Goal: Task Accomplishment & Management: Use online tool/utility

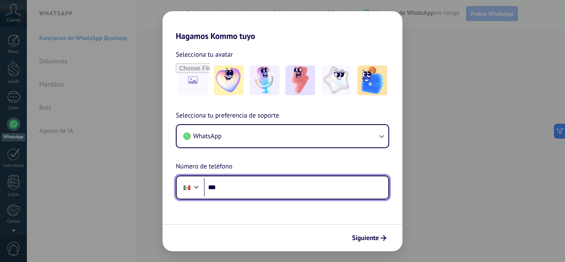
click at [268, 188] on input "***" at bounding box center [296, 187] width 184 height 19
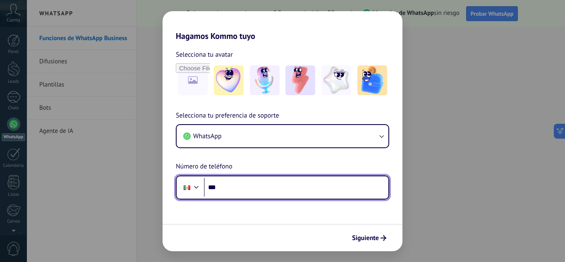
click at [268, 188] on input "***" at bounding box center [296, 187] width 184 height 19
click at [304, 195] on input "***" at bounding box center [296, 187] width 184 height 19
type input "**********"
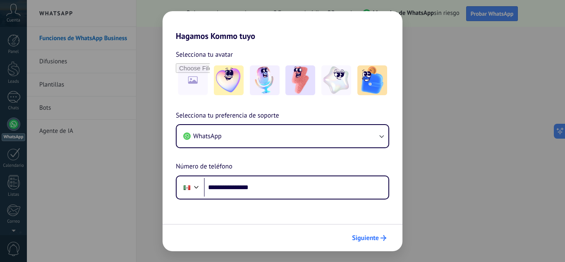
click at [365, 233] on button "Siguiente" at bounding box center [369, 238] width 42 height 14
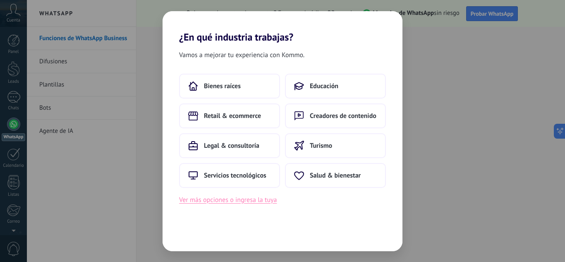
click at [242, 203] on button "Ver más opciones o ingresa la tuya" at bounding box center [228, 199] width 98 height 11
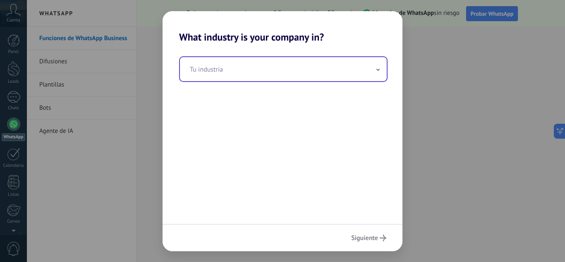
click at [278, 59] on input "text" at bounding box center [283, 69] width 207 height 24
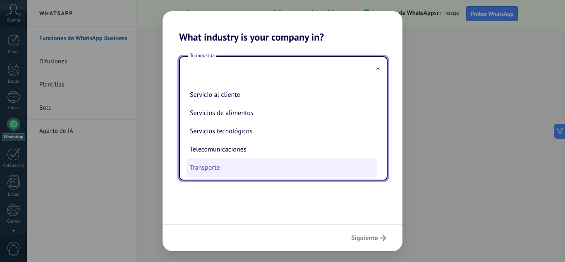
scroll to position [178, 0]
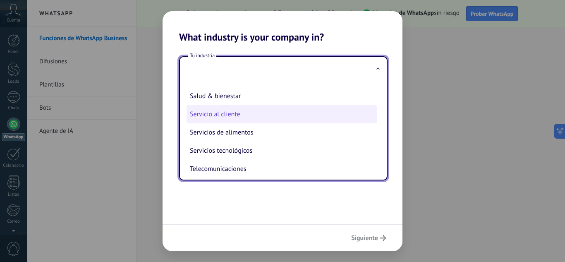
click at [213, 115] on li "Servicio al cliente" at bounding box center [282, 114] width 190 height 18
type input "**********"
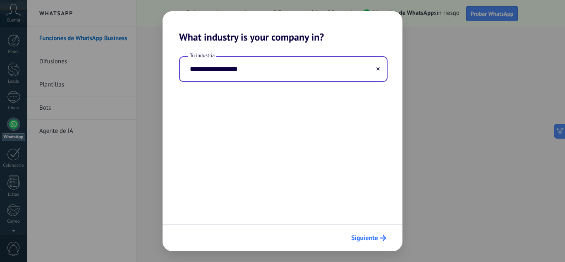
click at [369, 239] on span "Siguiente" at bounding box center [364, 238] width 27 height 6
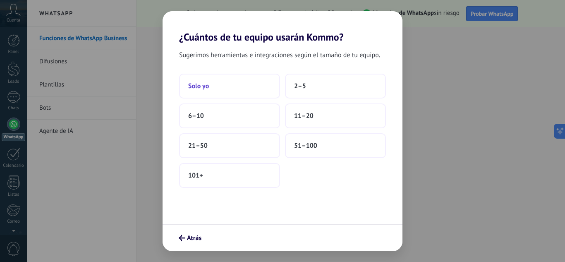
click at [198, 87] on span "Solo yo" at bounding box center [198, 86] width 21 height 8
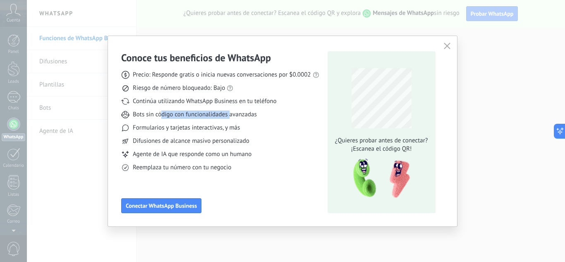
drag, startPoint x: 164, startPoint y: 119, endPoint x: 252, endPoint y: 119, distance: 87.3
click at [232, 119] on div "Precio: Responde gratis o inicia nuevas conversaciones por $0.0002 Riesgo de nú…" at bounding box center [220, 118] width 198 height 108
click at [273, 115] on div "Bots sin código con funcionalidades avanzadas" at bounding box center [220, 114] width 198 height 8
click at [170, 207] on span "Conectar WhatsApp Business" at bounding box center [161, 206] width 71 height 6
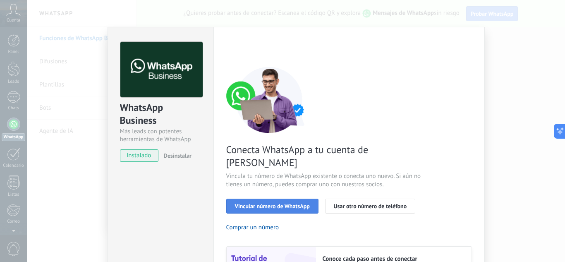
click at [285, 203] on span "Vincular número de WhatsApp" at bounding box center [272, 206] width 75 height 6
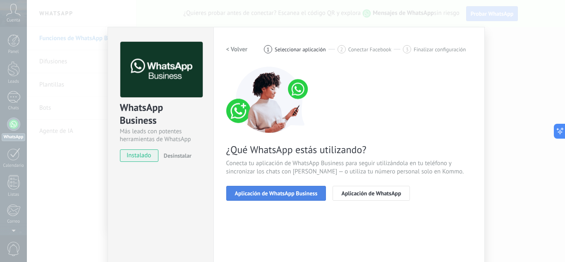
click at [267, 194] on span "Aplicación de WhatsApp Business" at bounding box center [276, 193] width 83 height 6
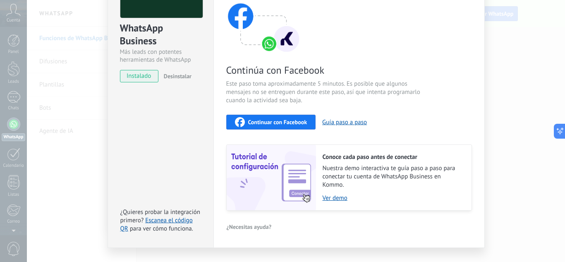
scroll to position [83, 0]
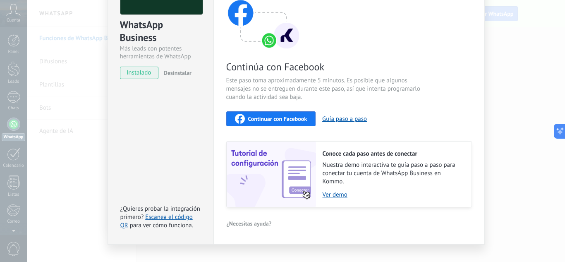
click at [276, 118] on span "Continuar con Facebook" at bounding box center [277, 119] width 59 height 6
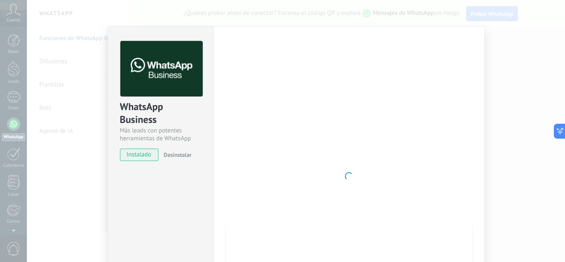
scroll to position [0, 0]
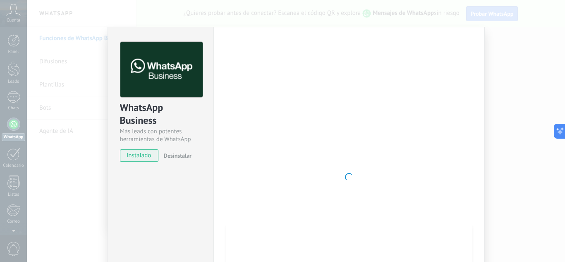
click at [0, 117] on div "Conoce tus beneficios de WhatsApp Precio: Responde gratis o inicia nuevas conve…" at bounding box center [282, 131] width 565 height 262
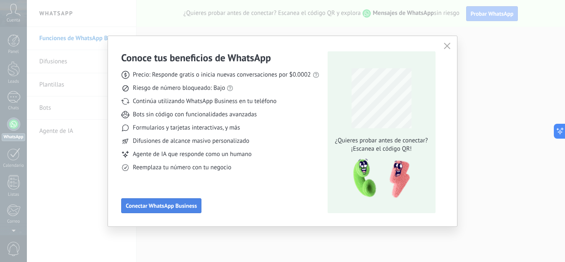
click at [175, 206] on span "Conectar WhatsApp Business" at bounding box center [161, 206] width 71 height 6
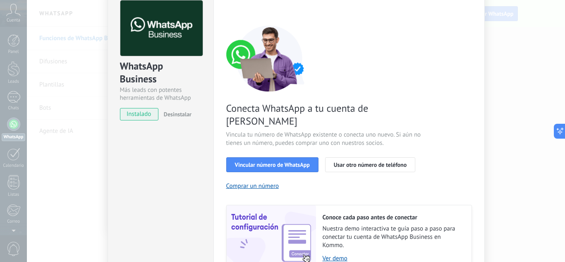
scroll to position [105, 0]
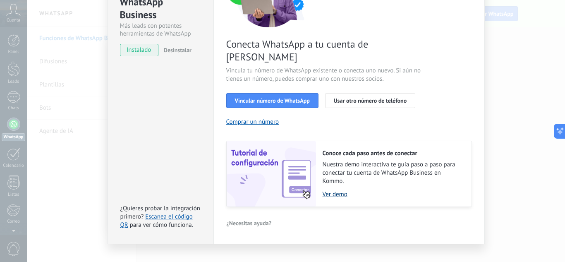
click at [342, 190] on link "Ver demo" at bounding box center [393, 194] width 141 height 8
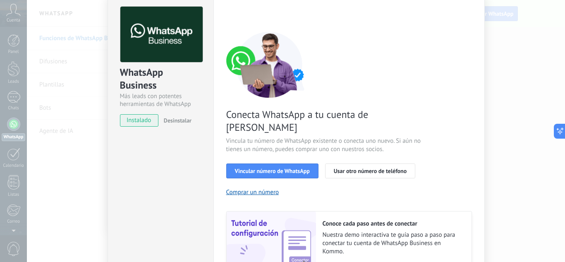
scroll to position [0, 0]
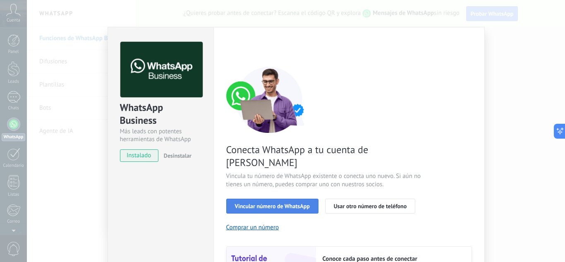
click at [303, 203] on span "Vincular número de WhatsApp" at bounding box center [272, 206] width 75 height 6
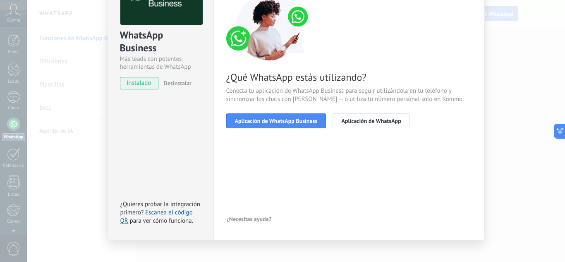
scroll to position [81, 0]
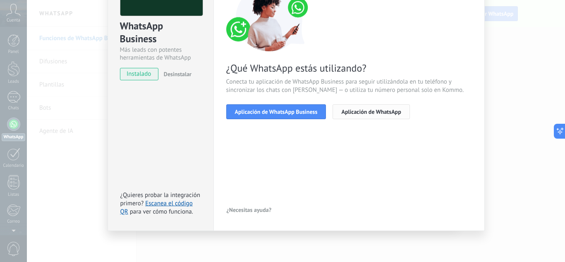
click at [393, 112] on span "Aplicación de WhatsApp" at bounding box center [371, 112] width 60 height 6
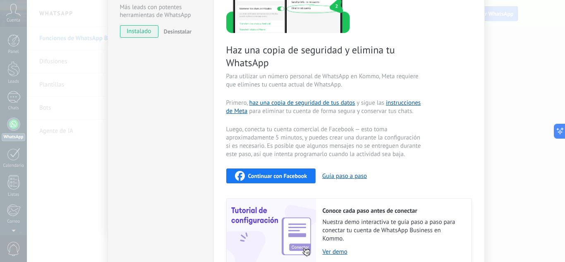
scroll to position [0, 0]
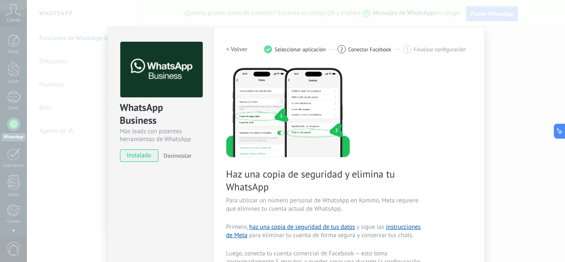
click at [243, 50] on h2 "< Volver" at bounding box center [237, 50] width 22 height 8
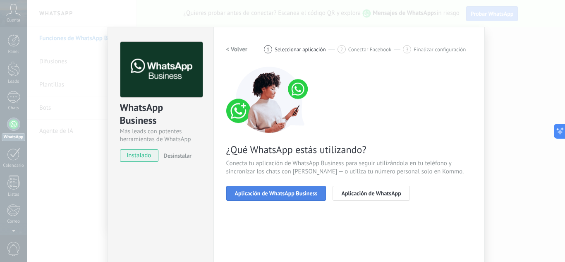
click at [289, 188] on button "Aplicación de WhatsApp Business" at bounding box center [276, 193] width 100 height 15
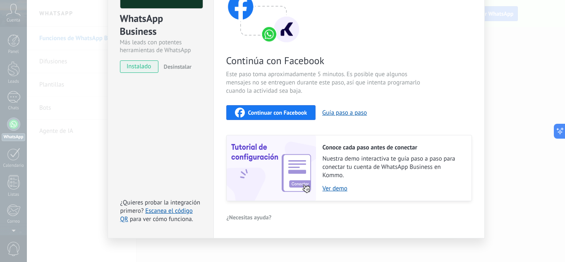
scroll to position [96, 0]
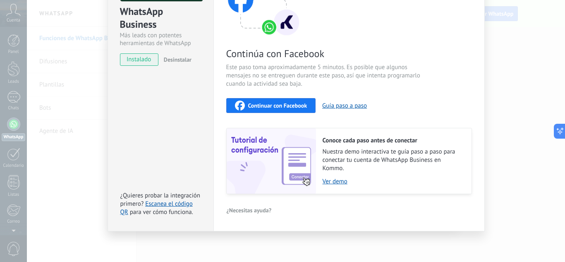
click at [280, 103] on span "Continuar con Facebook" at bounding box center [277, 106] width 59 height 6
click at [289, 108] on span "Continuar con Facebook" at bounding box center [277, 106] width 59 height 6
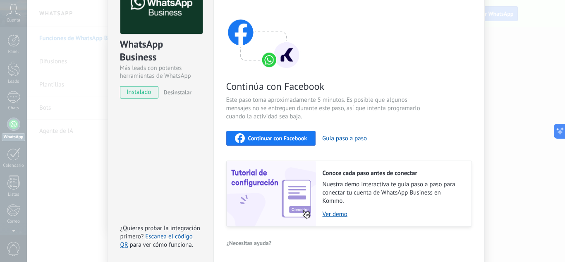
scroll to position [0, 0]
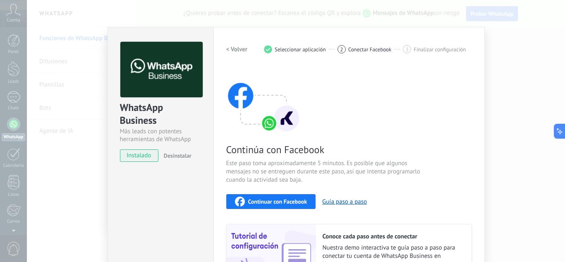
click at [0, 119] on div "Conoce tus beneficios de WhatsApp Precio: Responde gratis o inicia nuevas conve…" at bounding box center [282, 131] width 565 height 262
click at [283, 199] on span "Continuar con Facebook" at bounding box center [277, 202] width 59 height 6
click at [263, 207] on button "Continuar con Facebook" at bounding box center [271, 201] width 90 height 15
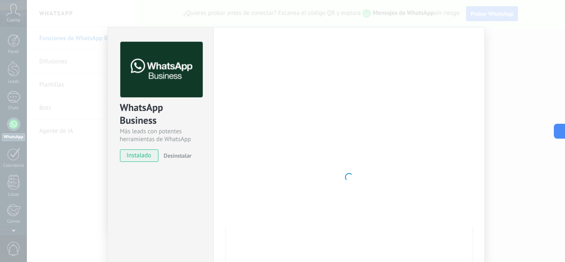
click at [0, 146] on div "Conoce tus beneficios de WhatsApp Precio: Responde gratis o inicia nuevas conve…" at bounding box center [282, 131] width 565 height 262
click at [518, 40] on div "WhatsApp Business Más leads con potentes herramientas de WhatsApp instalado Des…" at bounding box center [296, 131] width 538 height 262
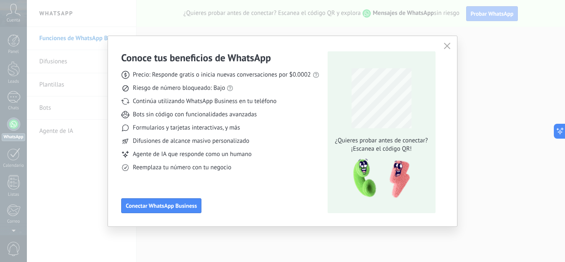
click at [74, 89] on div "Conoce tus beneficios de WhatsApp Precio: Responde gratis o inicia nuevas conve…" at bounding box center [282, 131] width 565 height 262
click at [186, 211] on button "Conectar WhatsApp Business" at bounding box center [161, 205] width 80 height 15
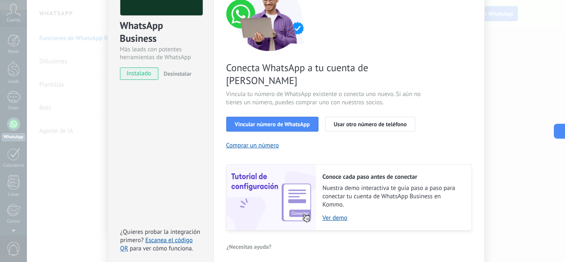
scroll to position [83, 0]
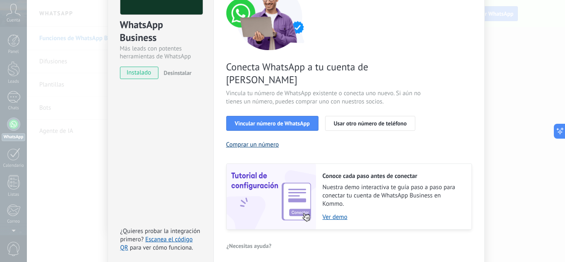
click at [242, 141] on button "Comprar un número" at bounding box center [252, 145] width 53 height 8
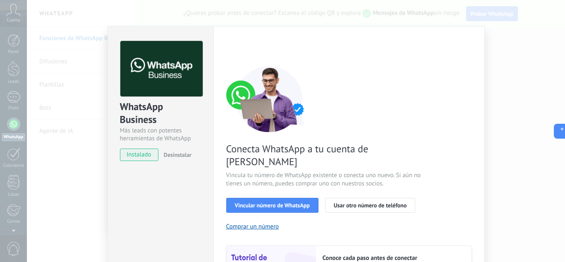
scroll to position [0, 0]
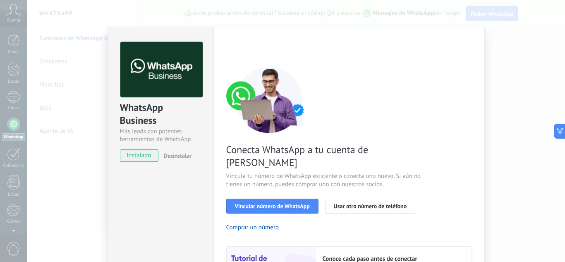
click at [170, 159] on span "Desinstalar" at bounding box center [178, 155] width 28 height 7
click at [145, 156] on span "instalado" at bounding box center [139, 155] width 38 height 12
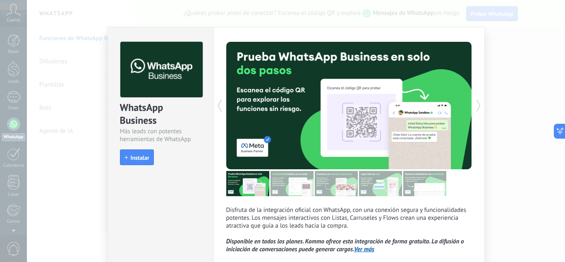
click at [143, 158] on span "Instalar" at bounding box center [140, 158] width 19 height 6
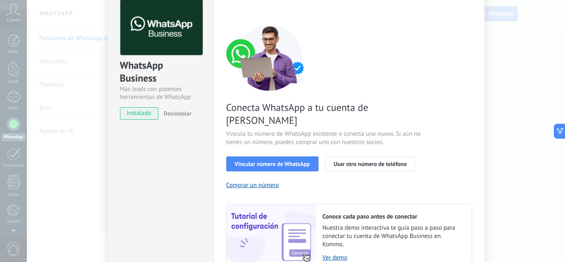
scroll to position [84, 0]
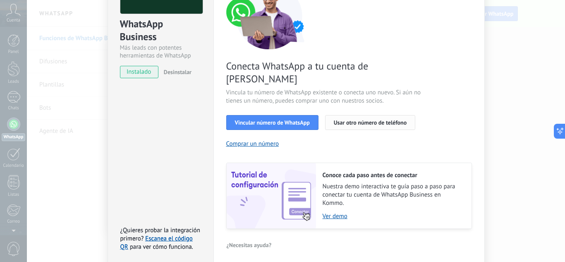
click at [356, 120] on span "Usar otro número de teléfono" at bounding box center [370, 123] width 73 height 6
click at [355, 120] on span "Usar otro número de teléfono" at bounding box center [370, 123] width 73 height 6
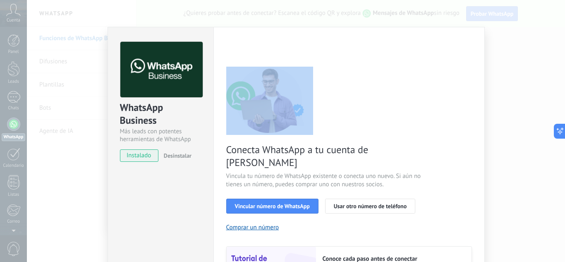
click at [532, 58] on div "WhatsApp Business Más leads con potentes herramientas de WhatsApp instalado Des…" at bounding box center [296, 131] width 538 height 262
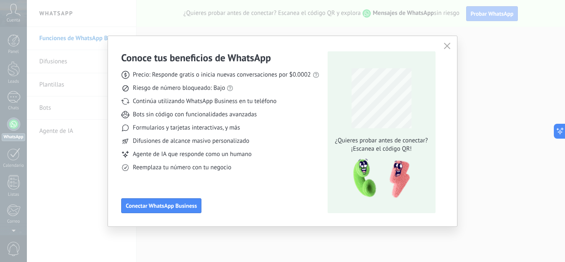
click at [0, 72] on div "Conoce tus beneficios de WhatsApp Precio: Responde gratis o inicia nuevas conve…" at bounding box center [282, 131] width 565 height 262
click at [82, 38] on div "Conoce tus beneficios de WhatsApp Precio: Responde gratis o inicia nuevas conve…" at bounding box center [282, 131] width 565 height 262
click at [448, 44] on icon "button" at bounding box center [447, 46] width 7 height 7
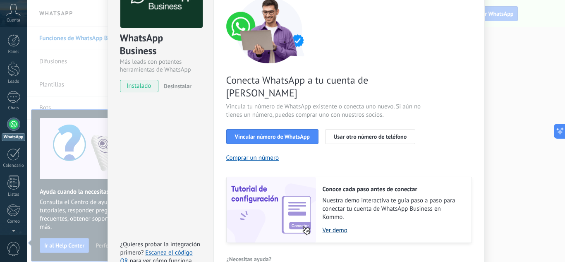
scroll to position [105, 0]
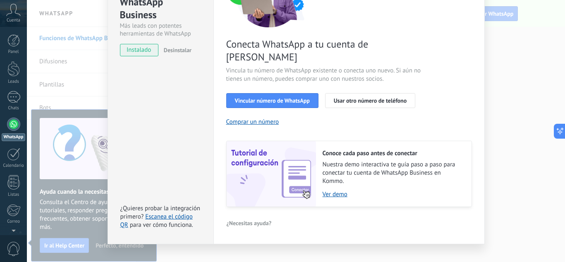
click at [0, 137] on link "WhatsApp" at bounding box center [13, 129] width 27 height 24
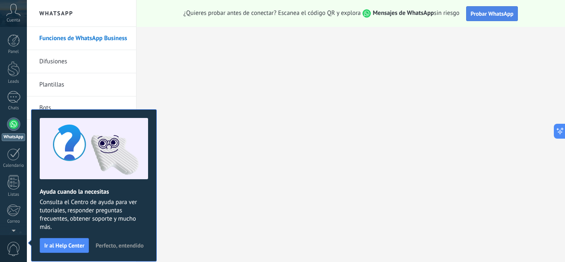
click at [497, 15] on span "Probar WhatsApp" at bounding box center [492, 13] width 43 height 7
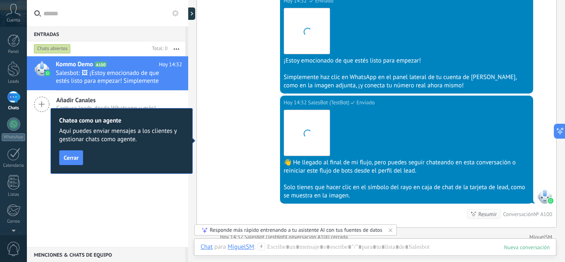
scroll to position [992, 0]
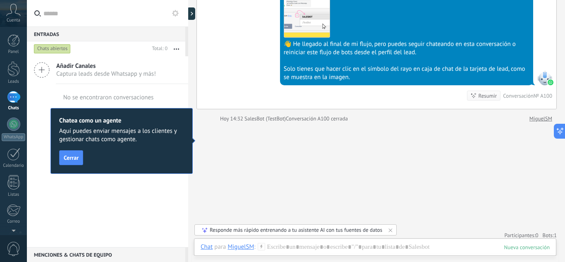
click at [424, 108] on div "[DATE] 14:32 SalesBot (TestBot) Leído Descargar 👋 He llegado al final de mi flu…" at bounding box center [376, 43] width 359 height 132
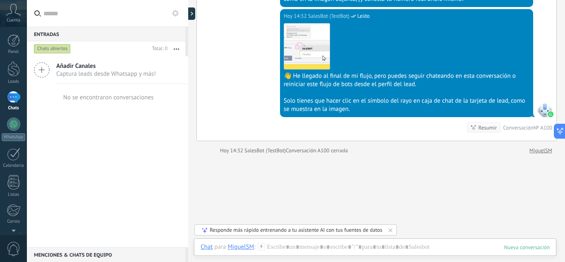
scroll to position [997, 0]
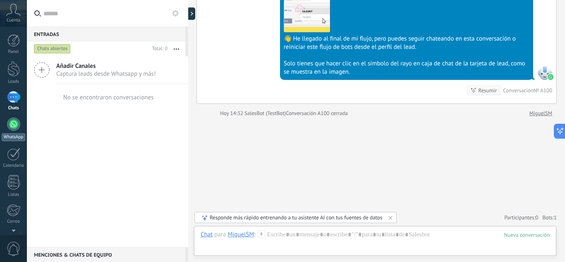
click at [8, 122] on div at bounding box center [13, 123] width 13 height 13
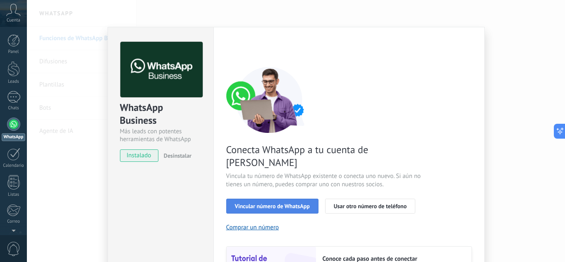
click at [295, 203] on span "Vincular número de WhatsApp" at bounding box center [272, 206] width 75 height 6
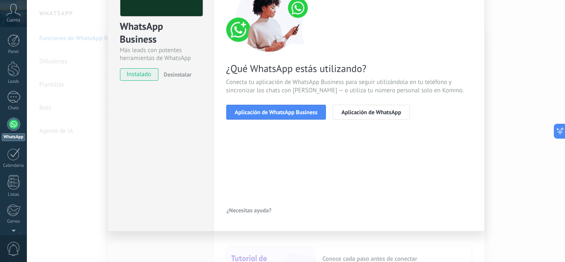
scroll to position [81, 0]
click at [355, 111] on span "Aplicación de WhatsApp" at bounding box center [371, 112] width 60 height 6
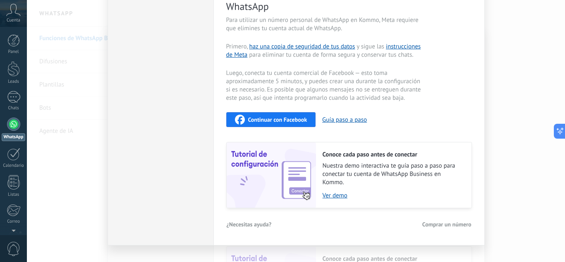
scroll to position [194, 0]
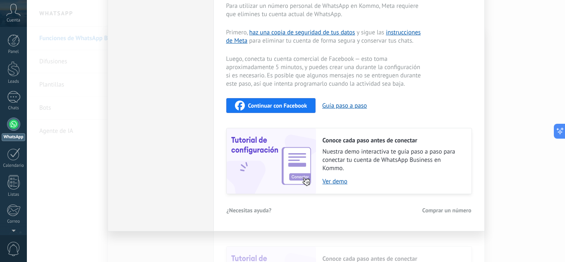
click at [277, 105] on span "Continuar con Facebook" at bounding box center [277, 106] width 59 height 6
click at [281, 101] on div "Continuar con Facebook" at bounding box center [271, 106] width 72 height 10
click at [266, 107] on span "Continuar con Facebook" at bounding box center [277, 106] width 59 height 6
click at [13, 125] on div at bounding box center [13, 123] width 13 height 13
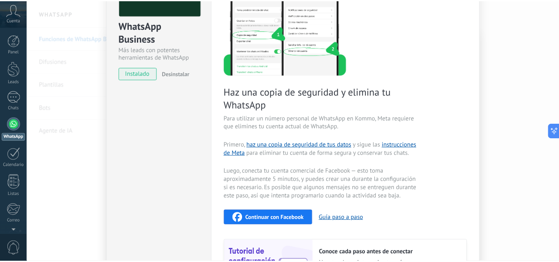
scroll to position [0, 0]
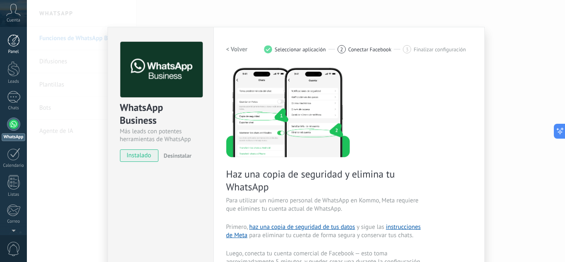
click at [0, 49] on link "Panel" at bounding box center [13, 44] width 27 height 20
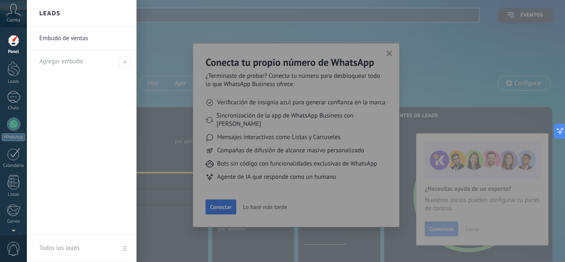
drag, startPoint x: 14, startPoint y: 24, endPoint x: 131, endPoint y: 94, distance: 136.9
click at [14, 26] on div "Cuenta" at bounding box center [13, 13] width 27 height 27
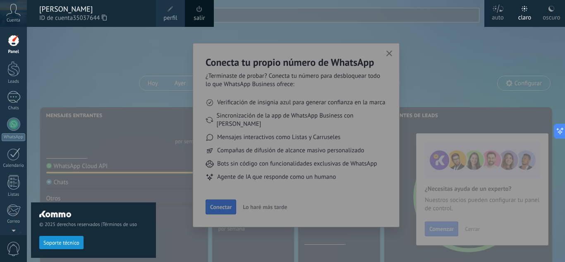
click at [391, 53] on div at bounding box center [309, 131] width 565 height 262
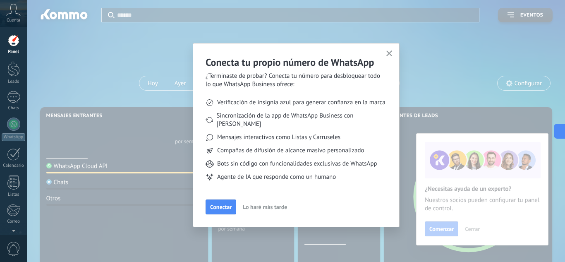
click at [68, 164] on div "Conecta tu propio número de WhatsApp ¿Terminaste de probar? Conecta tu número p…" at bounding box center [296, 131] width 538 height 262
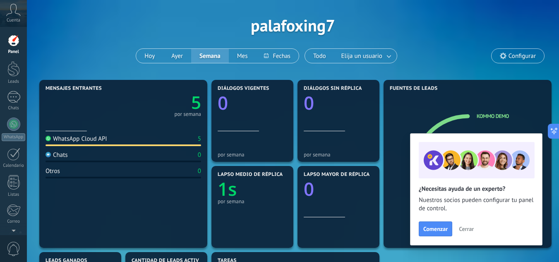
scroll to position [41, 0]
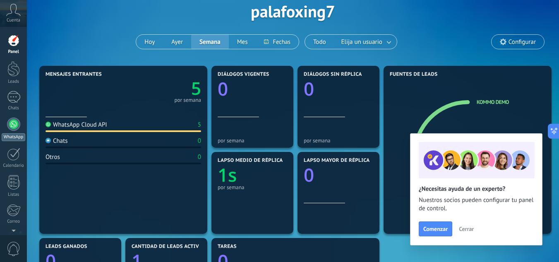
click at [12, 123] on div at bounding box center [13, 123] width 13 height 13
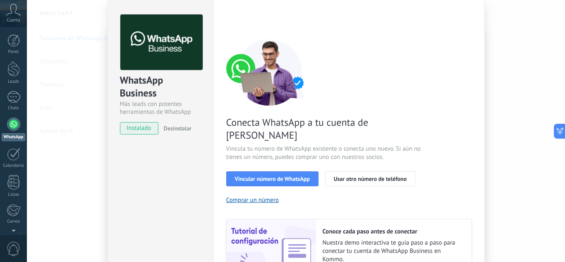
scroll to position [41, 0]
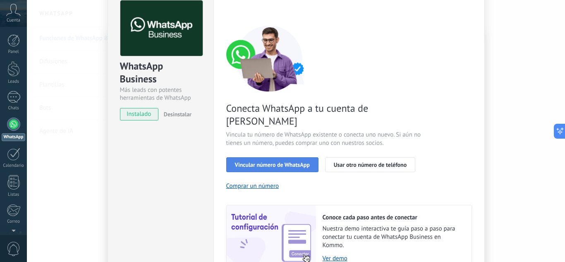
click at [280, 162] on span "Vincular número de WhatsApp" at bounding box center [272, 165] width 75 height 6
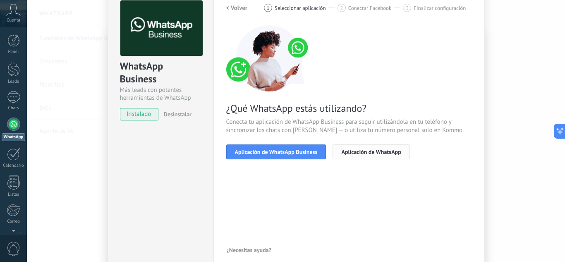
click at [369, 149] on span "Aplicación de WhatsApp" at bounding box center [371, 152] width 60 height 6
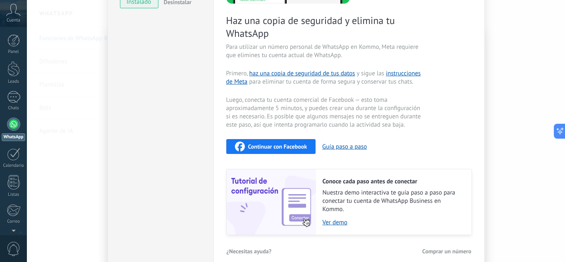
scroll to position [165, 0]
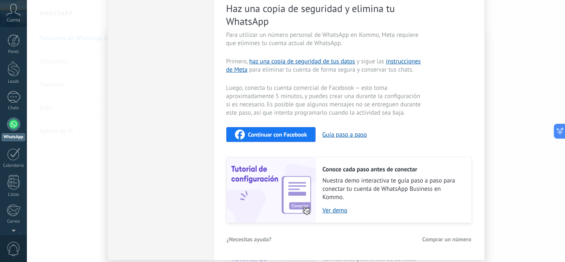
click at [254, 139] on button "Continuar con Facebook" at bounding box center [271, 134] width 90 height 15
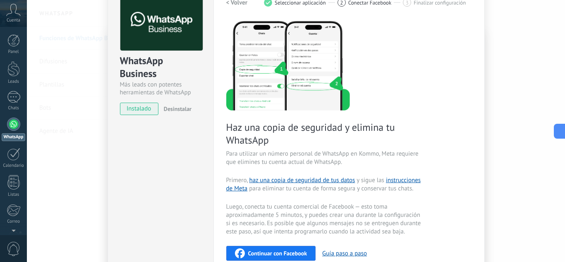
scroll to position [0, 0]
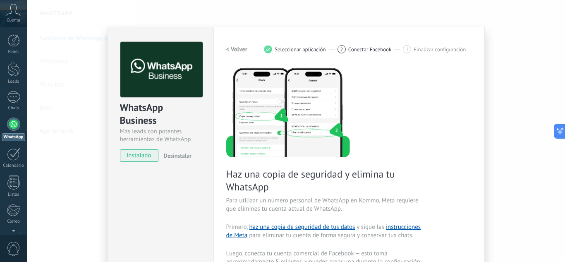
click at [16, 12] on icon at bounding box center [13, 10] width 14 height 12
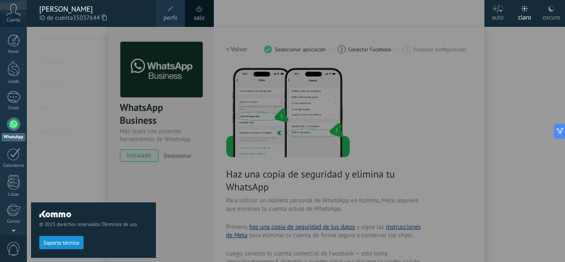
click at [3, 7] on div "Cuenta" at bounding box center [13, 13] width 27 height 27
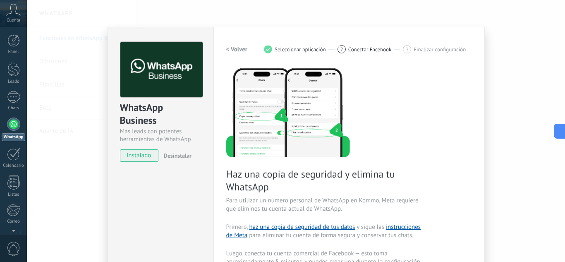
click at [14, 126] on div at bounding box center [13, 123] width 13 height 13
click at [238, 46] on h2 "< Volver" at bounding box center [237, 50] width 22 height 8
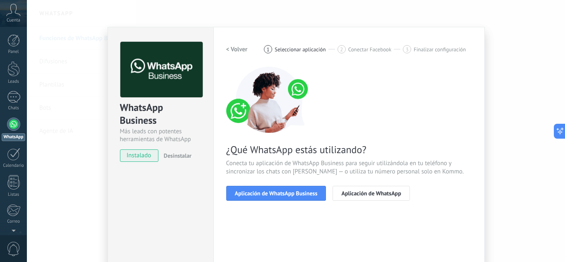
click at [235, 50] on h2 "< Volver" at bounding box center [237, 50] width 22 height 8
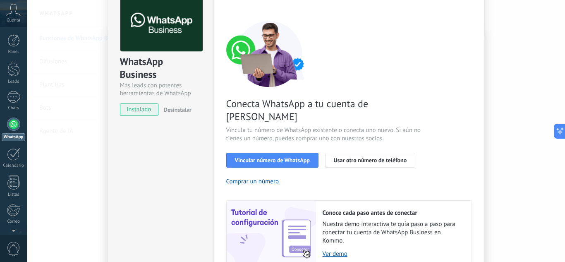
scroll to position [105, 0]
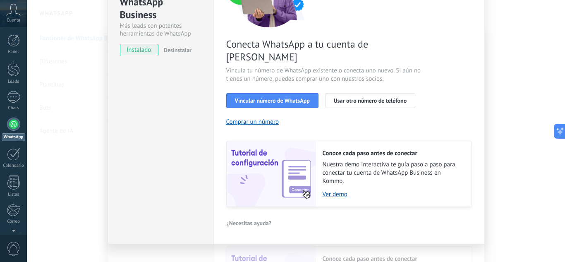
click at [0, 123] on link "WhatsApp" at bounding box center [13, 129] width 27 height 24
click at [550, 96] on div "WhatsApp Business Más leads con potentes herramientas de WhatsApp instalado Des…" at bounding box center [296, 131] width 538 height 262
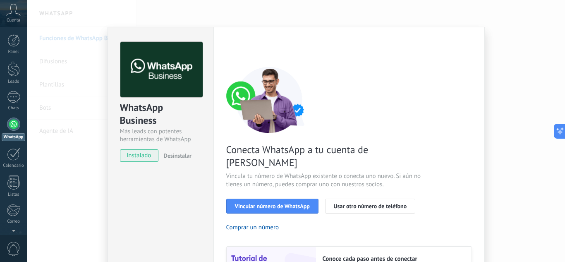
click at [530, 64] on div "WhatsApp Business Más leads con potentes herramientas de WhatsApp instalado Des…" at bounding box center [296, 131] width 538 height 262
click at [513, 84] on div "WhatsApp Business Más leads con potentes herramientas de WhatsApp instalado Des…" at bounding box center [296, 131] width 538 height 262
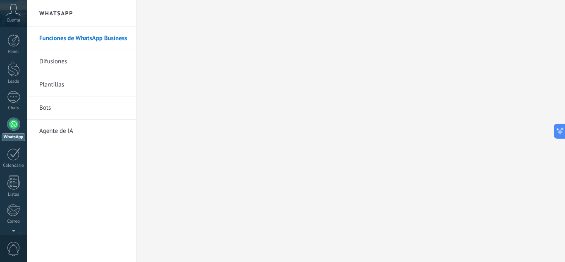
click at [70, 130] on link "Agente de IA" at bounding box center [83, 131] width 89 height 23
